Goal: Task Accomplishment & Management: Manage account settings

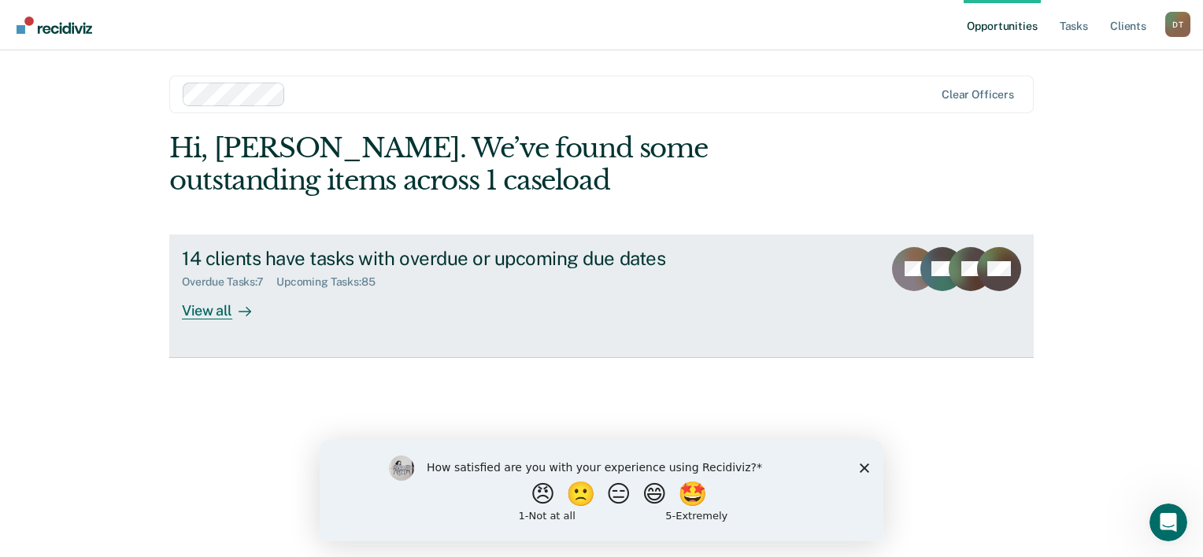
click at [230, 309] on div "View all" at bounding box center [226, 304] width 88 height 31
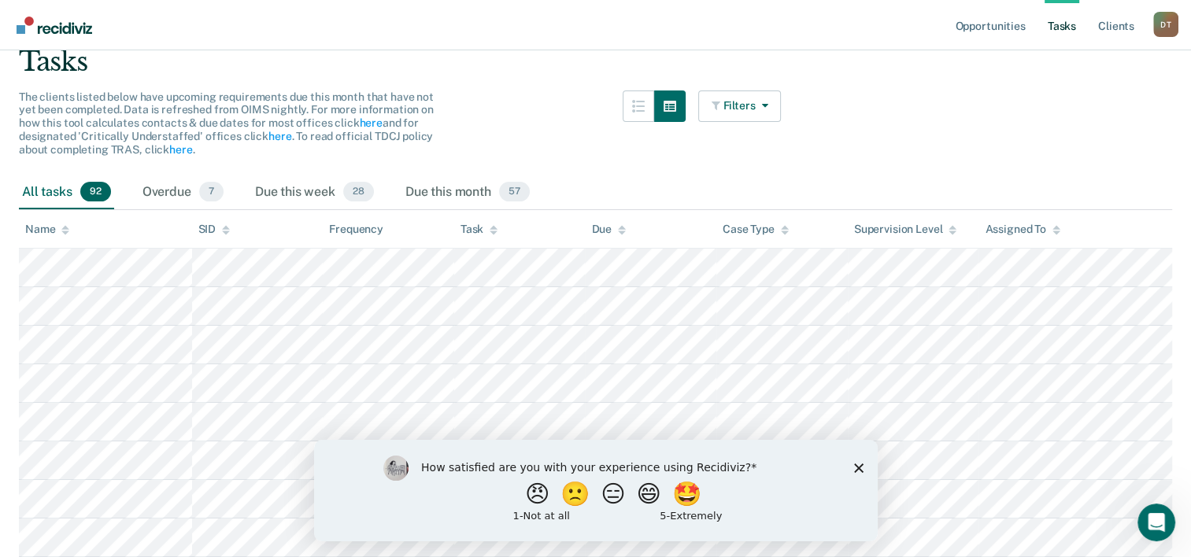
scroll to position [157, 0]
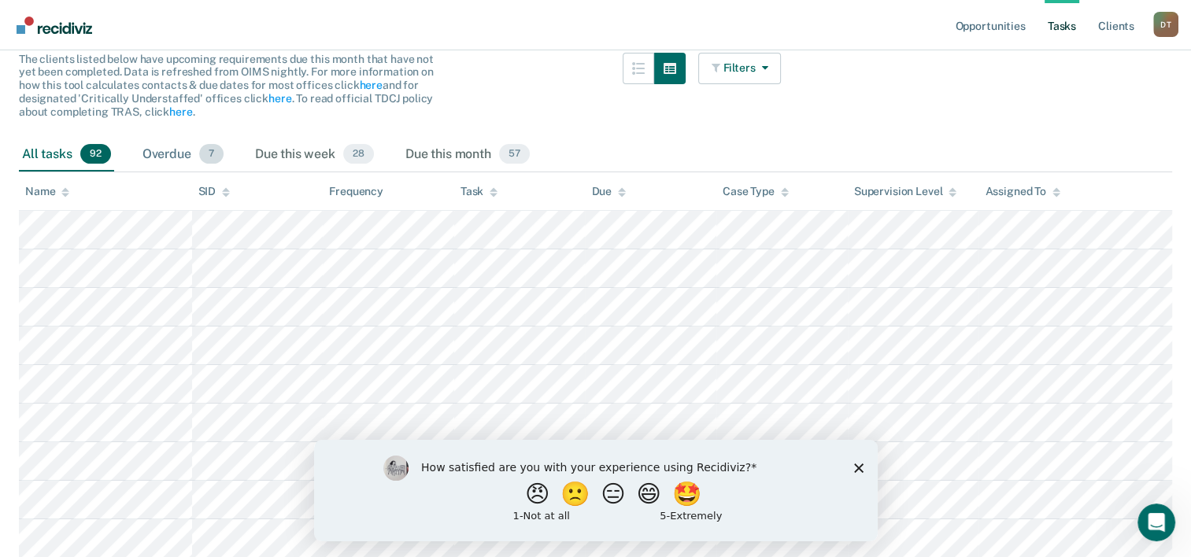
click at [172, 146] on div "Overdue 7" at bounding box center [182, 155] width 87 height 35
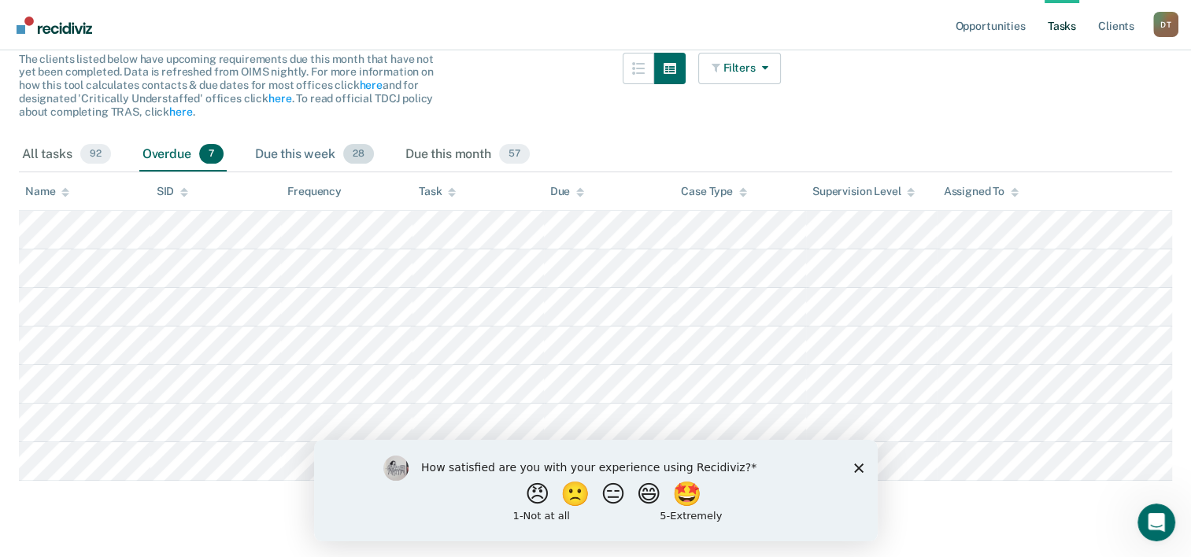
click at [298, 148] on div "Due this week 28" at bounding box center [314, 155] width 125 height 35
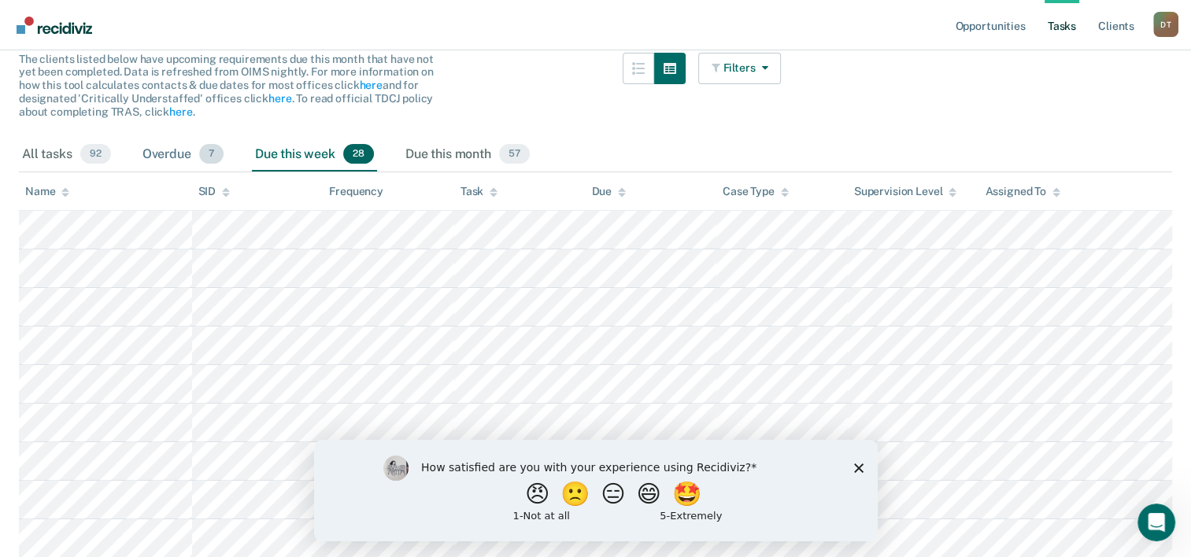
click at [150, 153] on div "Overdue 7" at bounding box center [182, 155] width 87 height 35
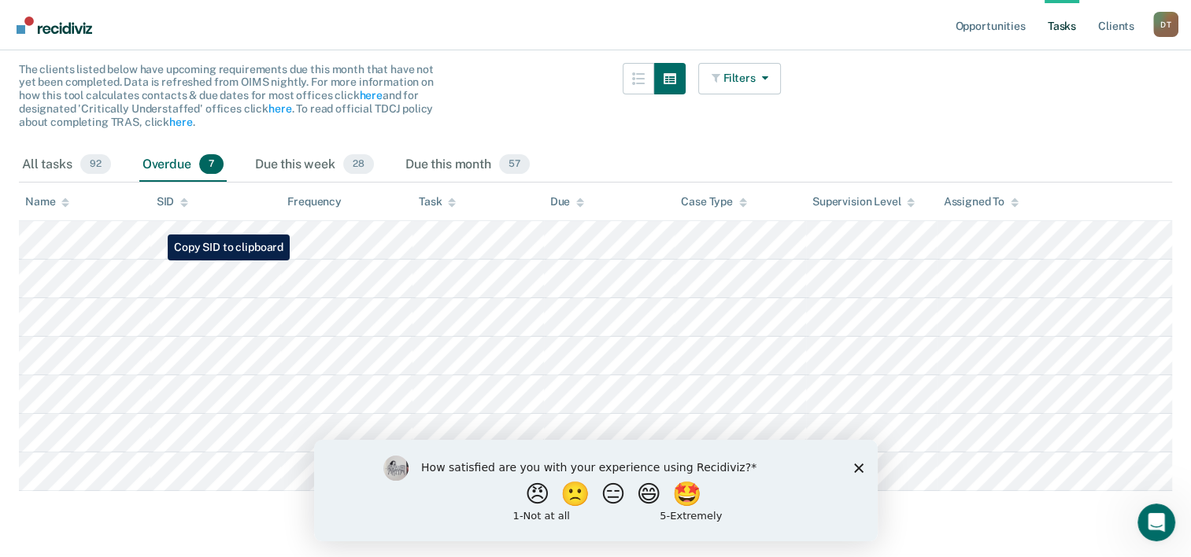
scroll to position [113, 0]
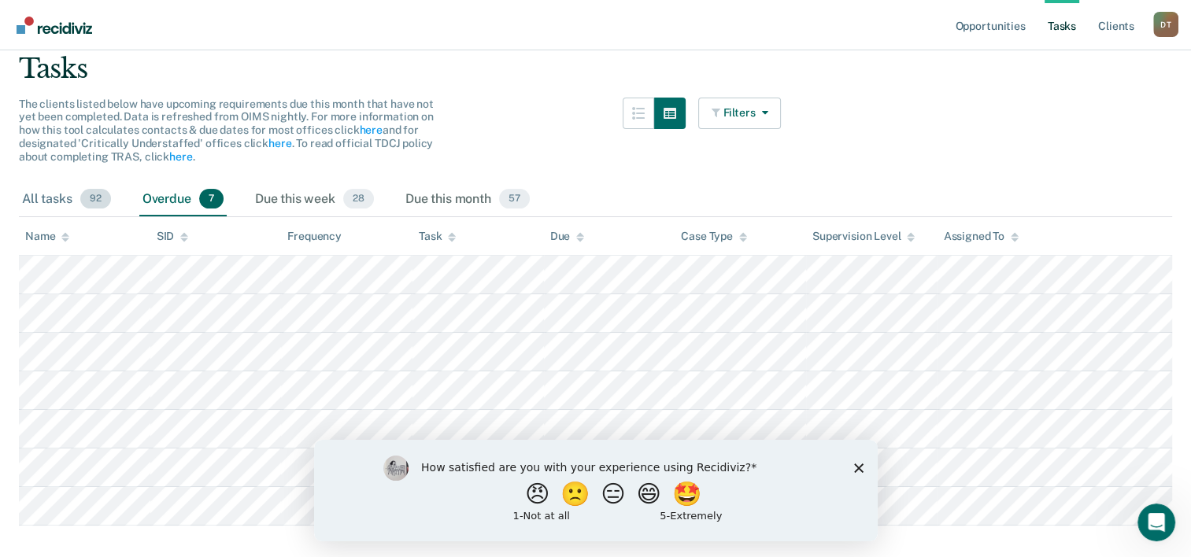
click at [68, 191] on div "All tasks 92" at bounding box center [66, 200] width 95 height 35
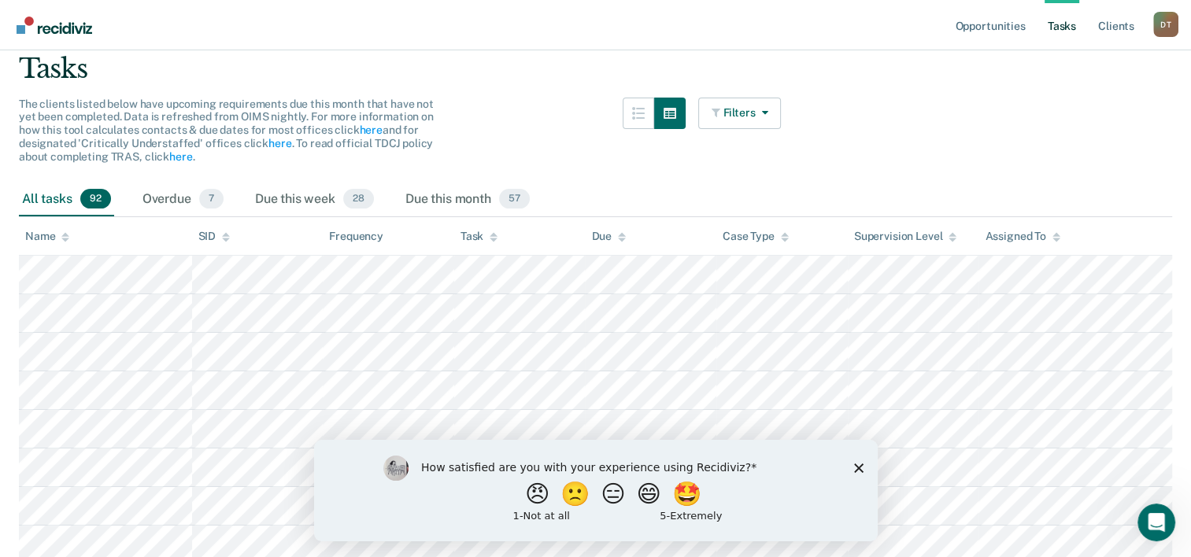
click at [859, 465] on icon "Close survey" at bounding box center [857, 467] width 9 height 9
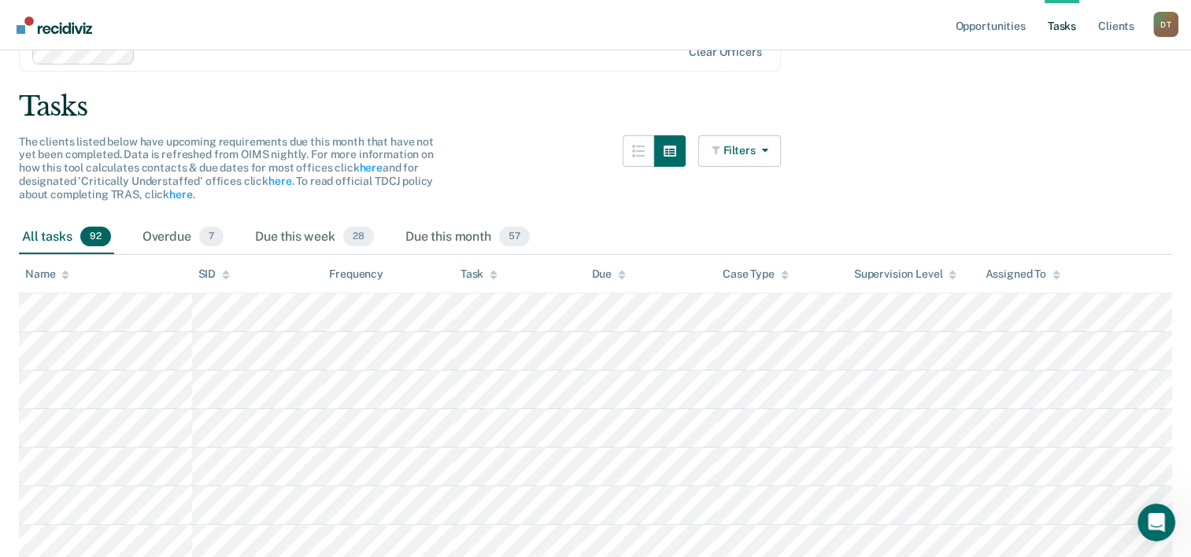
scroll to position [0, 0]
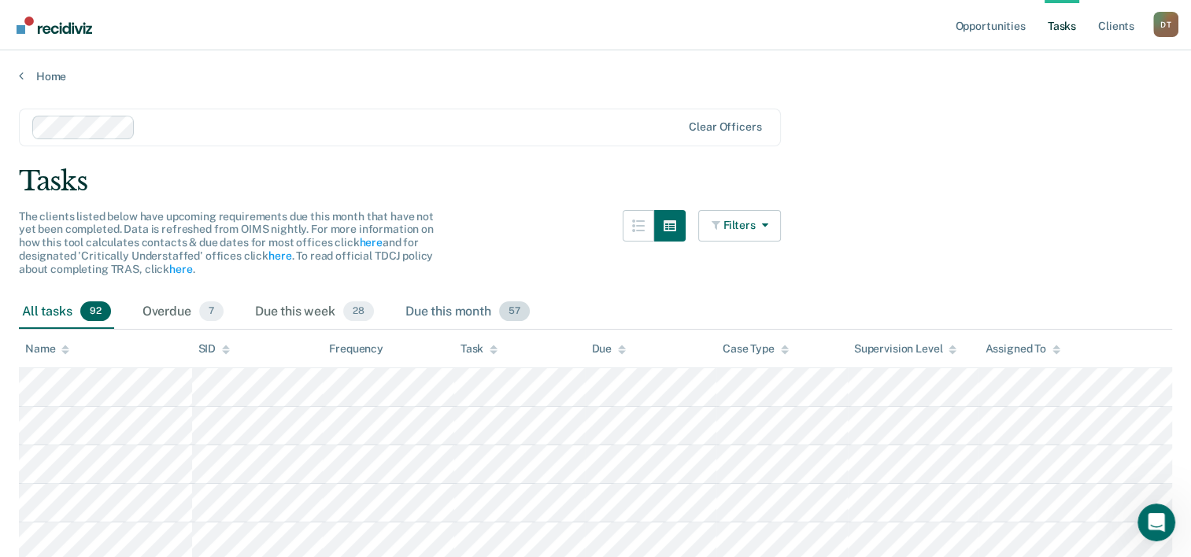
click at [456, 305] on div "Due this month 57" at bounding box center [467, 312] width 131 height 35
click at [69, 312] on div "All tasks 92" at bounding box center [66, 312] width 95 height 35
click at [161, 305] on div "Overdue 7" at bounding box center [182, 312] width 87 height 35
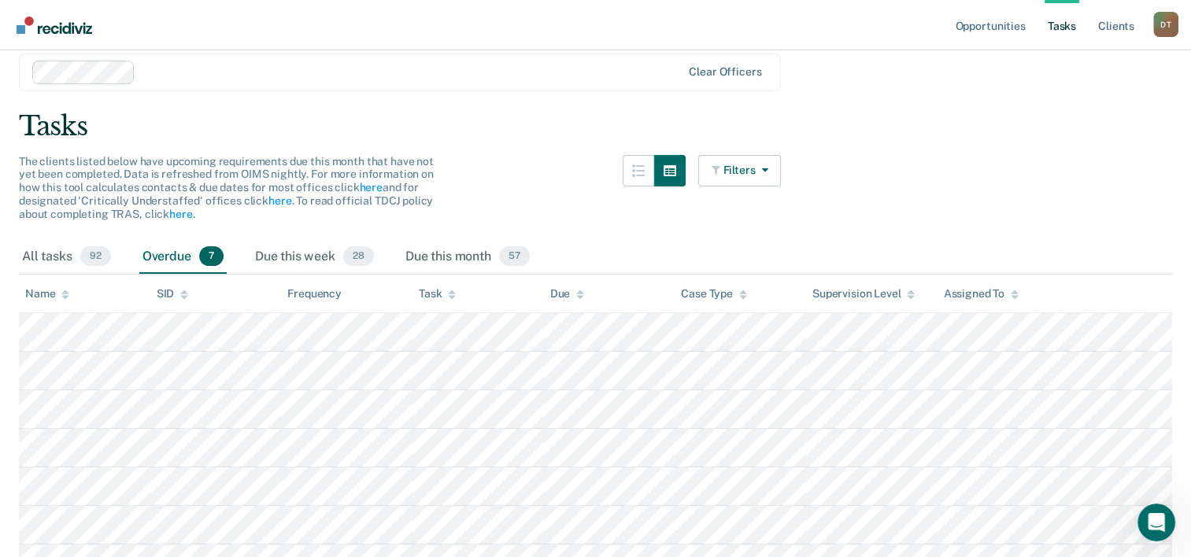
scroll to position [79, 0]
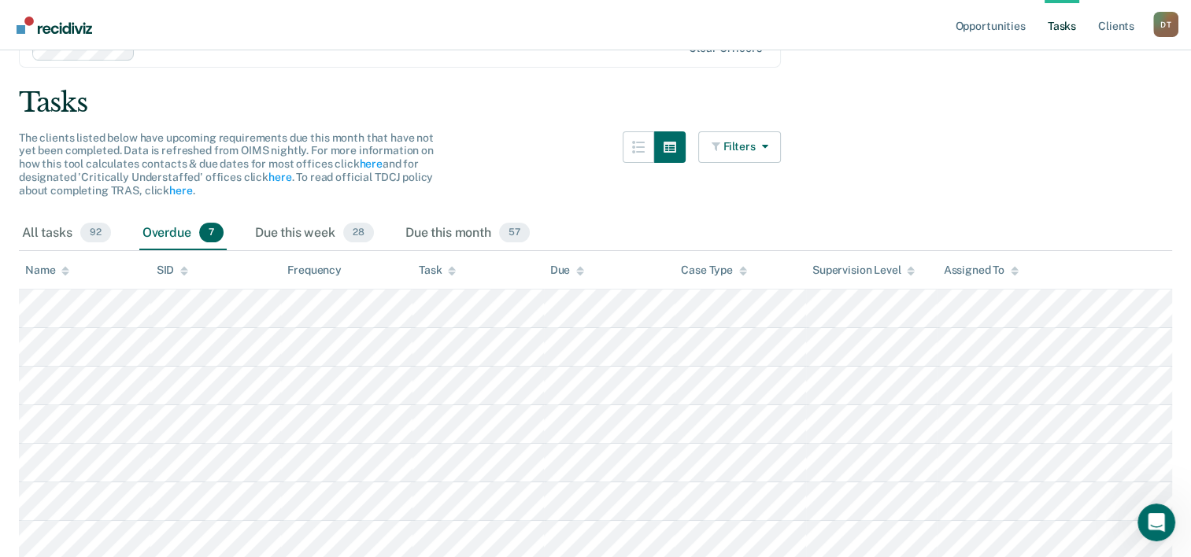
click at [483, 88] on div "Tasks" at bounding box center [595, 103] width 1153 height 32
